Goal: Navigation & Orientation: Find specific page/section

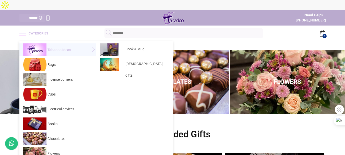
click at [133, 43] on span "Book & Mug" at bounding box center [147, 49] width 51 height 13
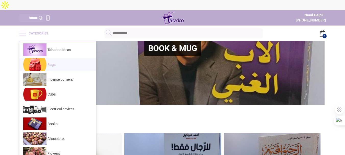
click at [53, 59] on span "Bags" at bounding box center [70, 64] width 46 height 11
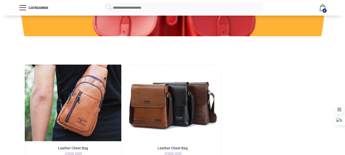
scroll to position [51, 0]
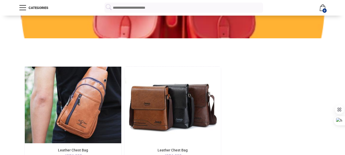
click at [86, 85] on img at bounding box center [73, 105] width 97 height 77
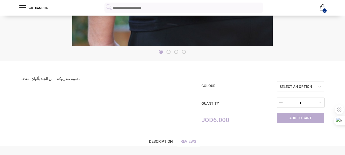
scroll to position [179, 0]
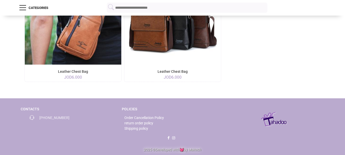
scroll to position [51, 0]
